Goal: Task Accomplishment & Management: Manage account settings

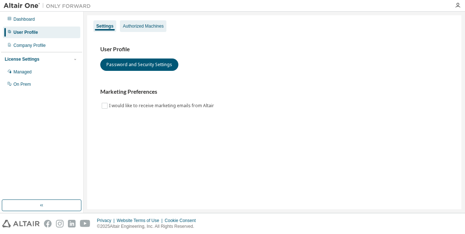
click at [135, 29] on div "Authorized Machines" at bounding box center [143, 26] width 41 height 6
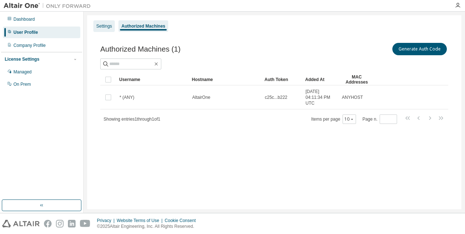
click at [102, 28] on div "Settings" at bounding box center [104, 26] width 16 height 6
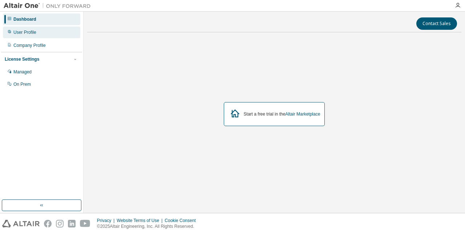
click at [53, 36] on div "User Profile" at bounding box center [41, 33] width 77 height 12
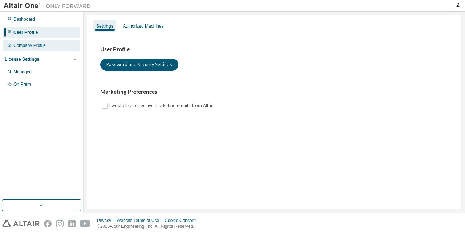
click at [41, 46] on div "Company Profile" at bounding box center [29, 45] width 32 height 6
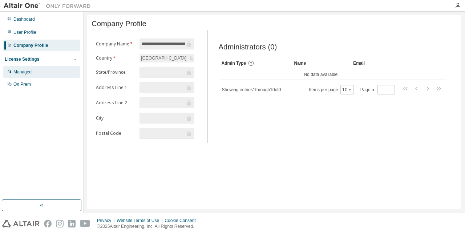
click at [29, 71] on div "Managed" at bounding box center [22, 72] width 18 height 6
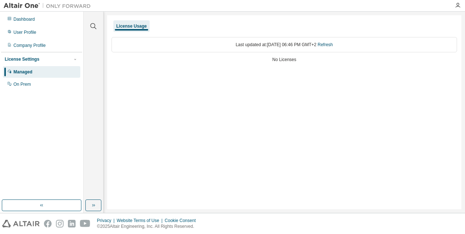
click at [160, 43] on div "Last updated at: Mon 2025-08-18 06:46 PM GMT+2 Refresh" at bounding box center [283, 44] width 345 height 15
click at [284, 49] on div "Last updated at: Mon 2025-08-18 06:46 PM GMT+2 Refresh" at bounding box center [283, 44] width 345 height 15
click at [17, 88] on div "On Prem" at bounding box center [41, 84] width 77 height 12
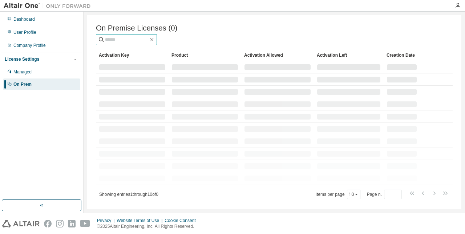
click at [133, 41] on input "text" at bounding box center [127, 39] width 44 height 7
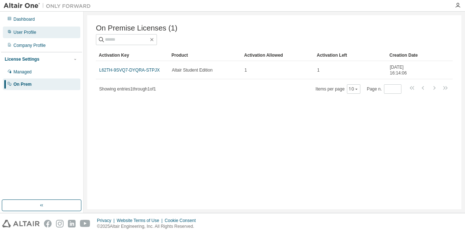
click at [36, 33] on div "User Profile" at bounding box center [41, 33] width 77 height 12
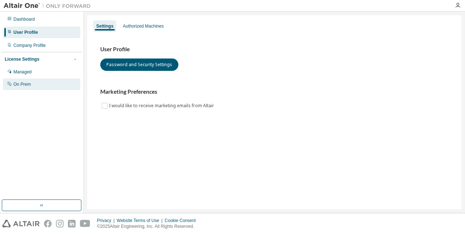
click at [34, 90] on div "On Prem" at bounding box center [41, 84] width 77 height 12
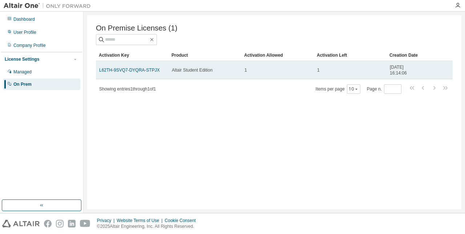
click at [373, 72] on div "1" at bounding box center [350, 70] width 66 height 6
click at [190, 73] on span "Altair Student Edition" at bounding box center [192, 70] width 41 height 6
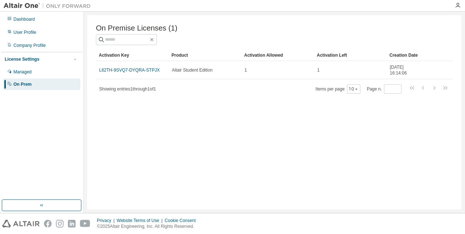
click at [182, 93] on div "Showing entries 1 through 1 of 1 Items per page 10 Page n. *" at bounding box center [274, 89] width 357 height 11
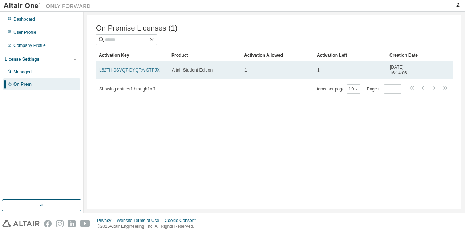
click at [142, 72] on link "L62TH-9SVQ7-DYQRA-STPJX" at bounding box center [129, 70] width 61 height 5
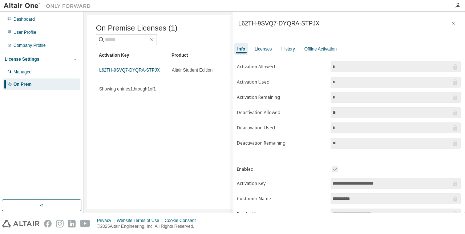
scroll to position [97, 0]
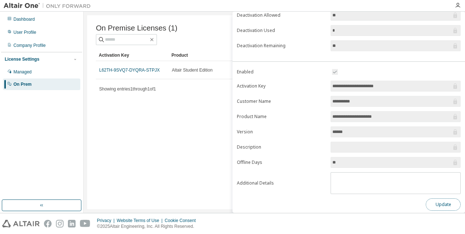
click at [440, 204] on button "Update" at bounding box center [443, 204] width 35 height 12
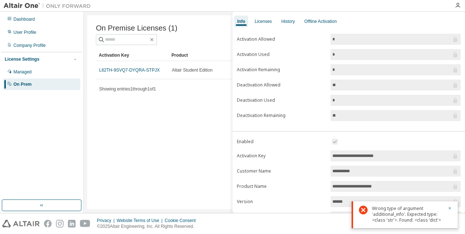
scroll to position [0, 0]
